Goal: Communication & Community: Connect with others

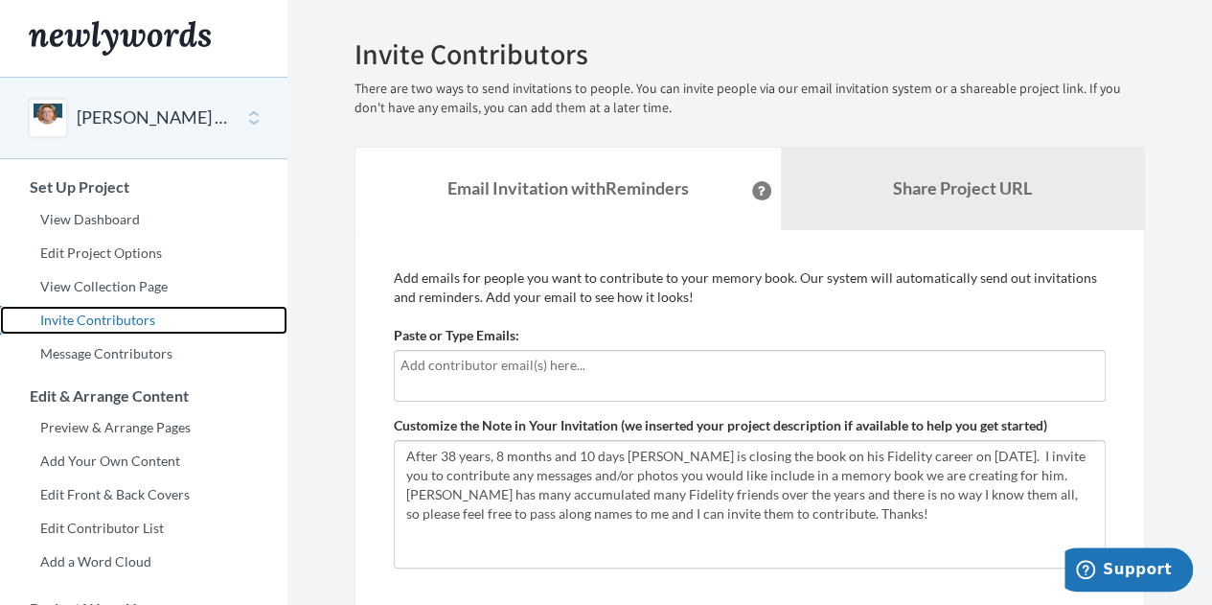
click at [103, 316] on link "Invite Contributors" at bounding box center [143, 320] width 287 height 29
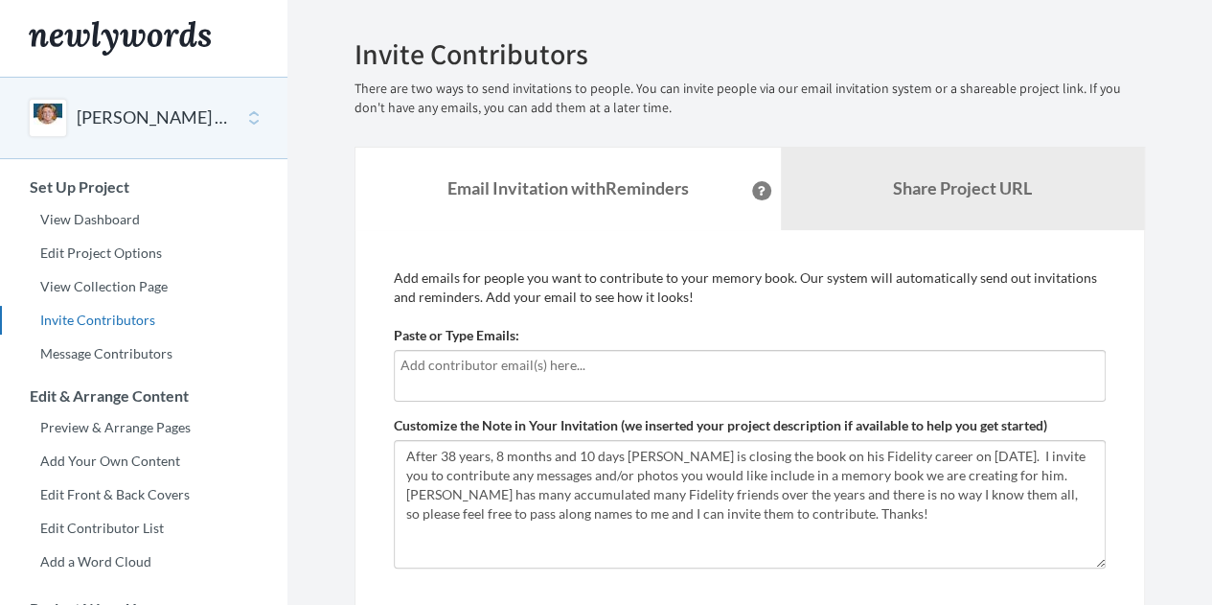
click at [518, 370] on input "text" at bounding box center [750, 365] width 699 height 21
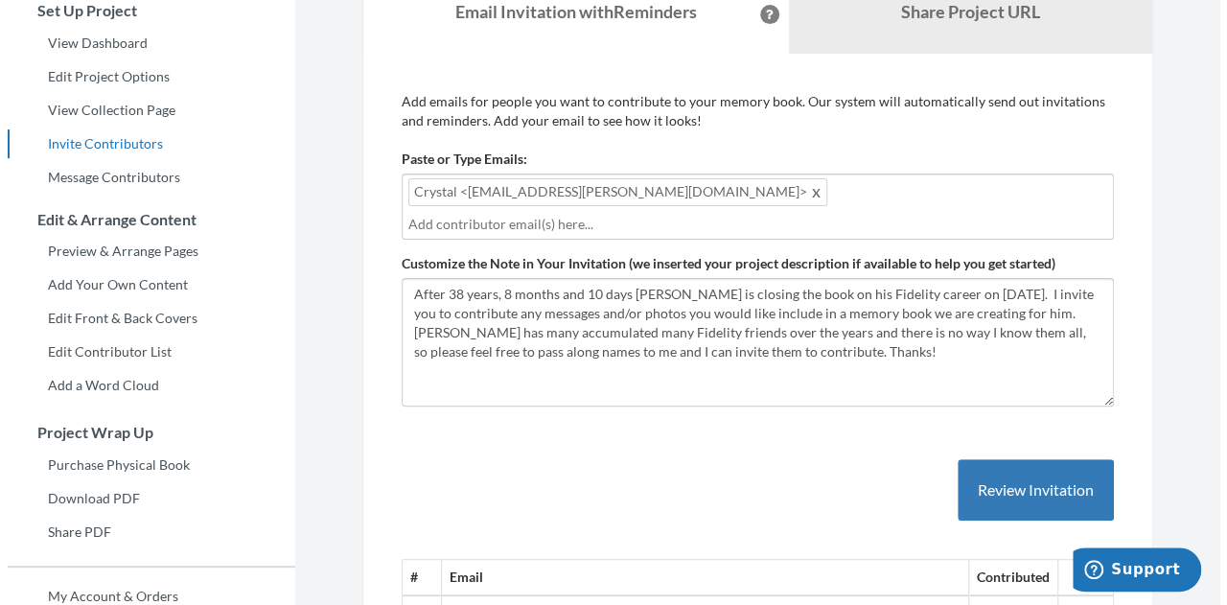
scroll to position [272, 0]
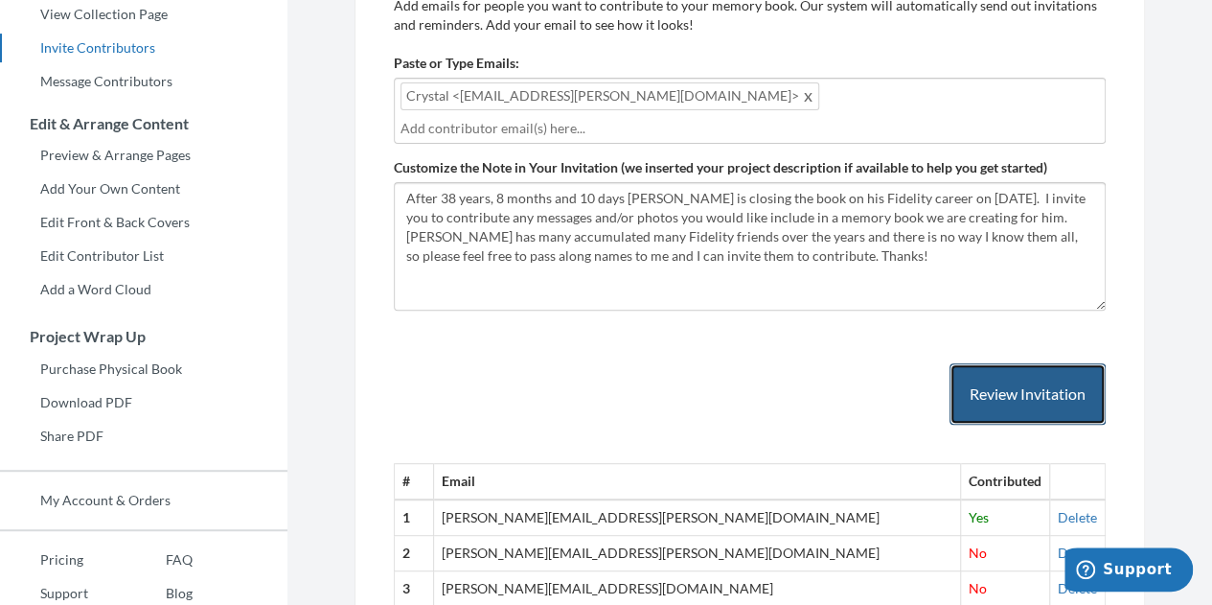
click at [1014, 373] on button "Review Invitation" at bounding box center [1028, 394] width 156 height 62
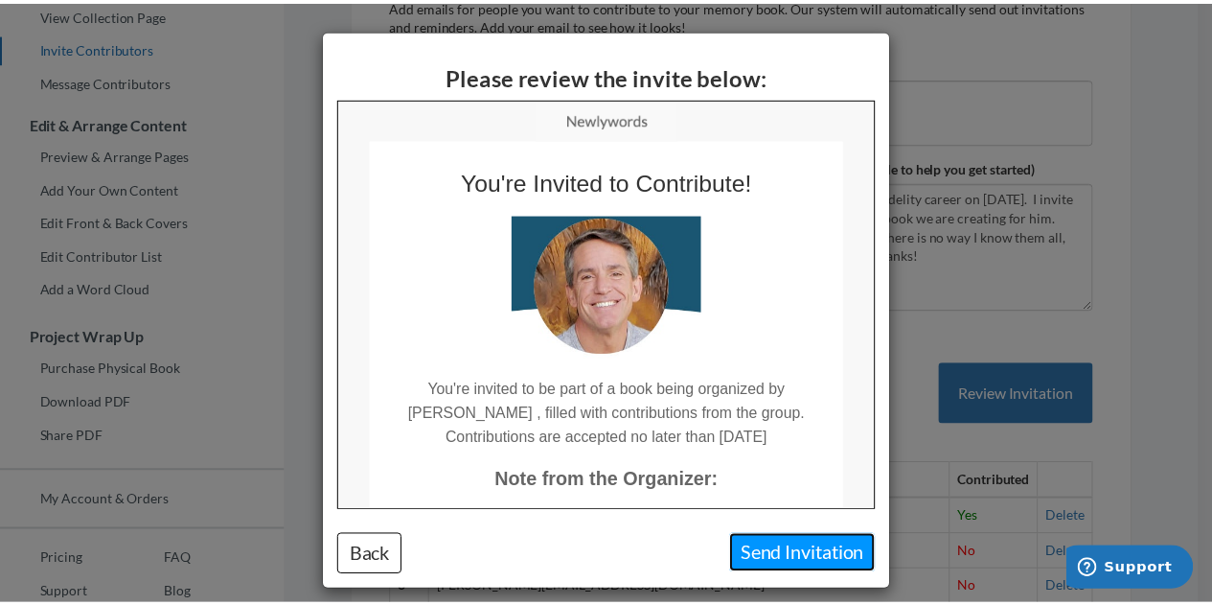
scroll to position [0, 0]
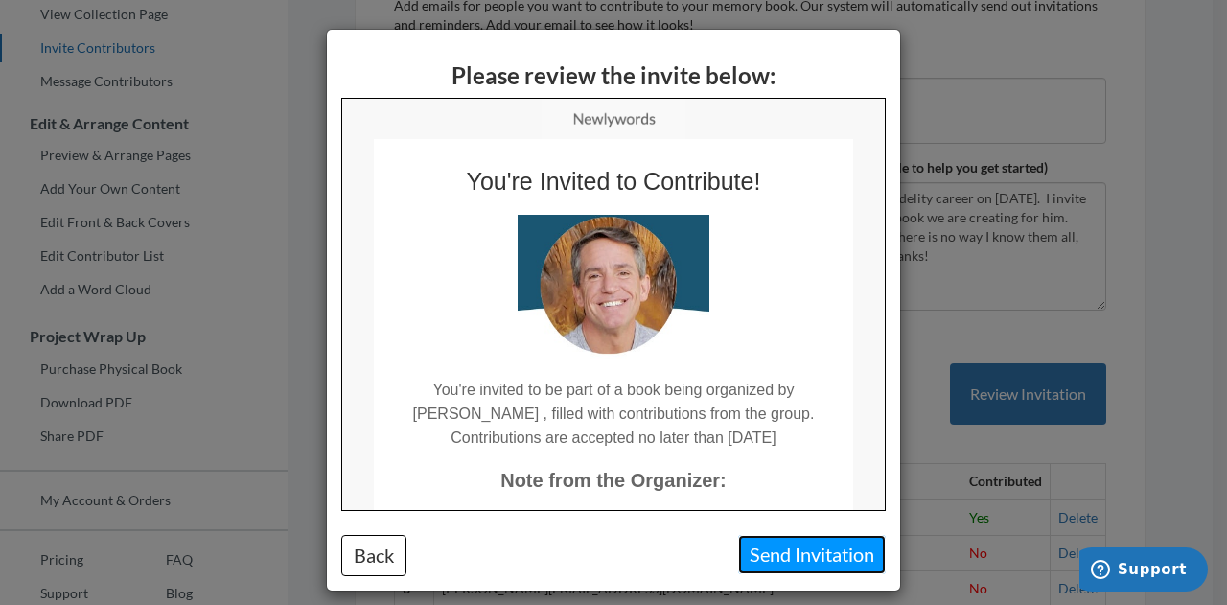
click at [779, 550] on button "Send Invitation" at bounding box center [812, 554] width 148 height 39
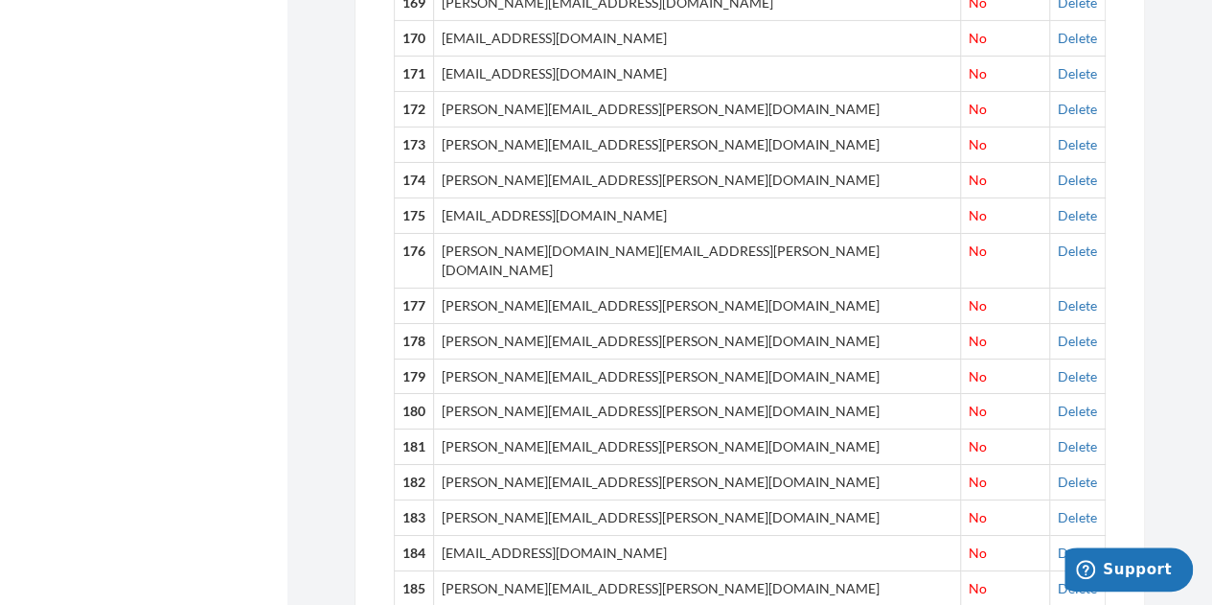
scroll to position [6944, 0]
